Goal: Information Seeking & Learning: Understand process/instructions

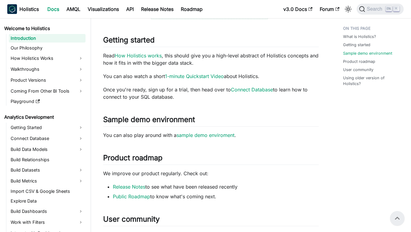
scroll to position [153, 0]
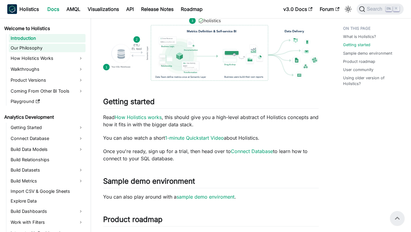
click at [29, 48] on link "Our Philosophy" at bounding box center [47, 48] width 77 height 8
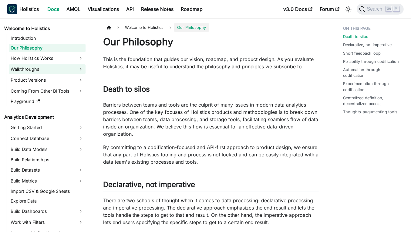
click at [37, 73] on link "Walkthroughs" at bounding box center [47, 69] width 77 height 10
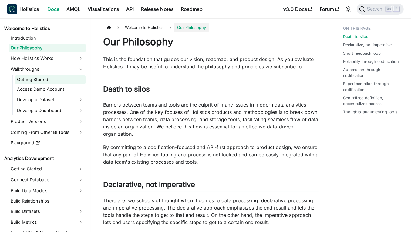
click at [36, 81] on link "Getting Started" at bounding box center [50, 79] width 70 height 8
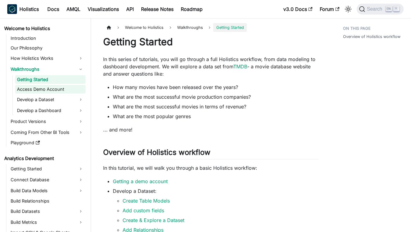
click at [36, 87] on link "Access Demo Account" at bounding box center [50, 89] width 70 height 8
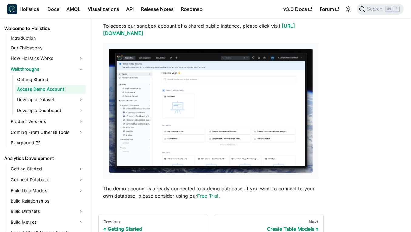
scroll to position [81, 0]
